Goal: Find specific page/section: Find specific page/section

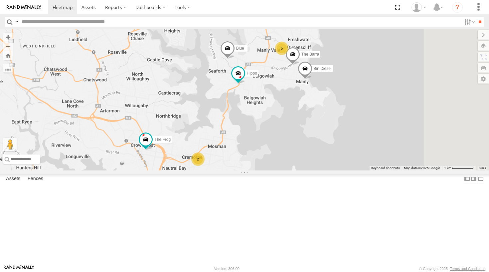
drag, startPoint x: 302, startPoint y: 134, endPoint x: 291, endPoint y: 164, distance: 31.7
click at [291, 164] on div "The Frog Big Red 2 Hippo Blue 5 Bin Diesel The Barra" at bounding box center [244, 99] width 489 height 141
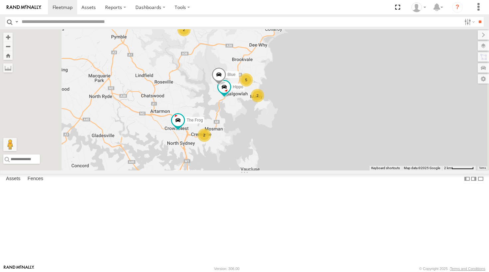
drag, startPoint x: 274, startPoint y: 121, endPoint x: 277, endPoint y: 128, distance: 8.0
click at [277, 128] on div "The Frog Big Red Hippo Blue 2 2 5 2" at bounding box center [244, 99] width 489 height 141
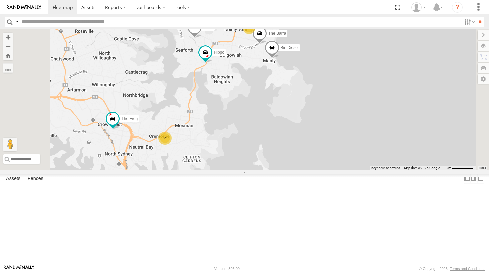
drag, startPoint x: 281, startPoint y: 165, endPoint x: 294, endPoint y: 150, distance: 20.0
click at [294, 150] on div "The Frog Big Red Hippo Blue 2 5 Bin Diesel The Barra" at bounding box center [244, 99] width 489 height 141
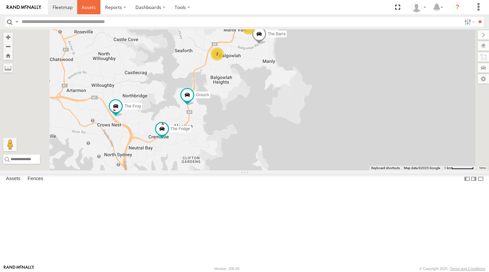
click at [92, 11] on link at bounding box center [89, 7] width 24 height 14
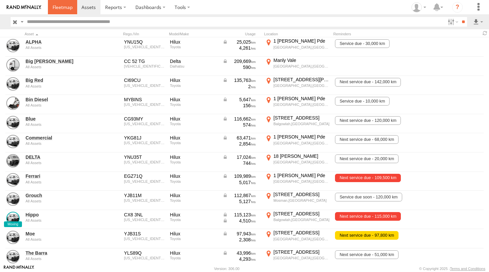
click at [66, 8] on span at bounding box center [63, 7] width 20 height 6
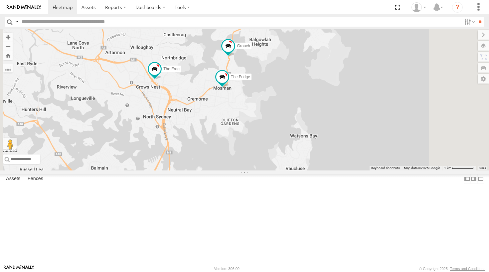
drag, startPoint x: 331, startPoint y: 205, endPoint x: 261, endPoint y: 100, distance: 125.9
click at [261, 100] on div "Grouch DELTA The Fridge The Frog Big Red Moe 2 6 The Barra" at bounding box center [244, 99] width 489 height 141
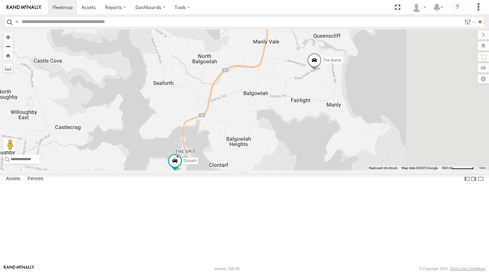
drag, startPoint x: 326, startPoint y: 111, endPoint x: 251, endPoint y: 245, distance: 152.9
click at [255, 170] on div "Grouch DELTA The Fridge The Frog Big Red Moe The Barra" at bounding box center [244, 99] width 489 height 141
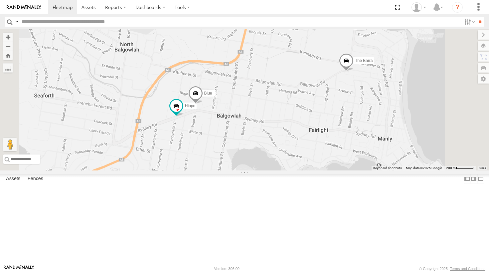
drag, startPoint x: 220, startPoint y: 157, endPoint x: 252, endPoint y: 143, distance: 35.0
click at [252, 143] on div "Grouch DELTA The Fridge The Frog Big Red Moe The Barra Hippo Blue 5 Big [PERSON…" at bounding box center [244, 99] width 489 height 141
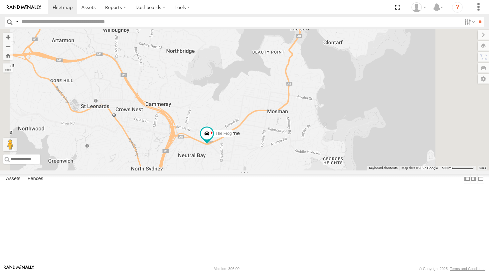
drag, startPoint x: 331, startPoint y: 171, endPoint x: 320, endPoint y: 188, distance: 20.1
click at [320, 170] on div "DELTA The Frog Big Red Moe Grouch The Fridge The Barra 2" at bounding box center [244, 99] width 489 height 141
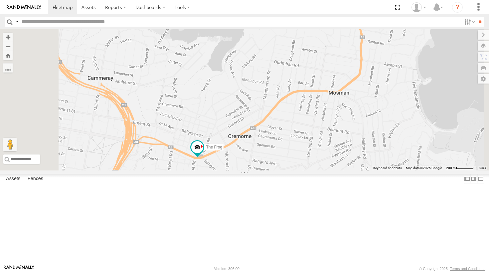
drag, startPoint x: 301, startPoint y: 192, endPoint x: 338, endPoint y: 165, distance: 45.2
click at [338, 165] on div "DELTA The Frog Big Red Moe Grouch The Fridge The Barra" at bounding box center [244, 99] width 489 height 141
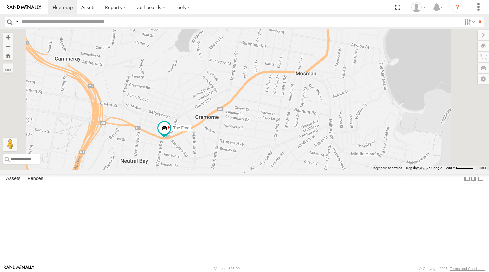
drag, startPoint x: 326, startPoint y: 180, endPoint x: 293, endPoint y: 160, distance: 39.1
click at [293, 160] on div "DELTA The Frog Big Red Moe Grouch The Fridge The Barra" at bounding box center [244, 99] width 489 height 141
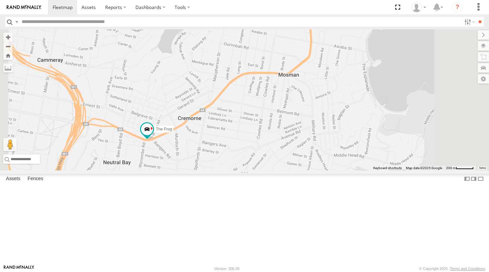
drag, startPoint x: 316, startPoint y: 141, endPoint x: 297, endPoint y: 145, distance: 19.3
click at [297, 145] on div "DELTA The Frog Big Red Moe Grouch The Fridge The Barra" at bounding box center [244, 99] width 489 height 141
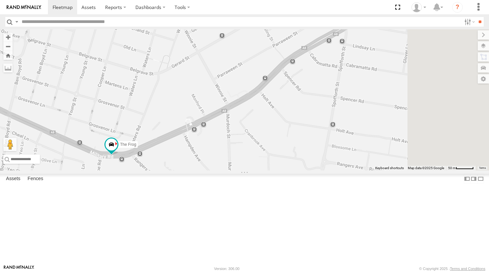
drag, startPoint x: 280, startPoint y: 190, endPoint x: 254, endPoint y: 205, distance: 29.8
click at [254, 170] on div "DELTA The Frog Big Red Moe Grouch The Fridge The Barra" at bounding box center [244, 99] width 489 height 141
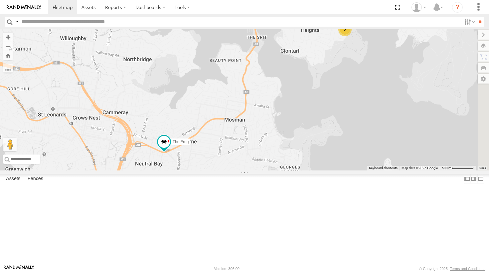
drag, startPoint x: 341, startPoint y: 159, endPoint x: 298, endPoint y: 178, distance: 46.0
click at [298, 170] on div "DELTA The Frog Big Red Moe Grouch The Fridge The Barra 2" at bounding box center [244, 99] width 489 height 141
